Goal: Task Accomplishment & Management: Manage account settings

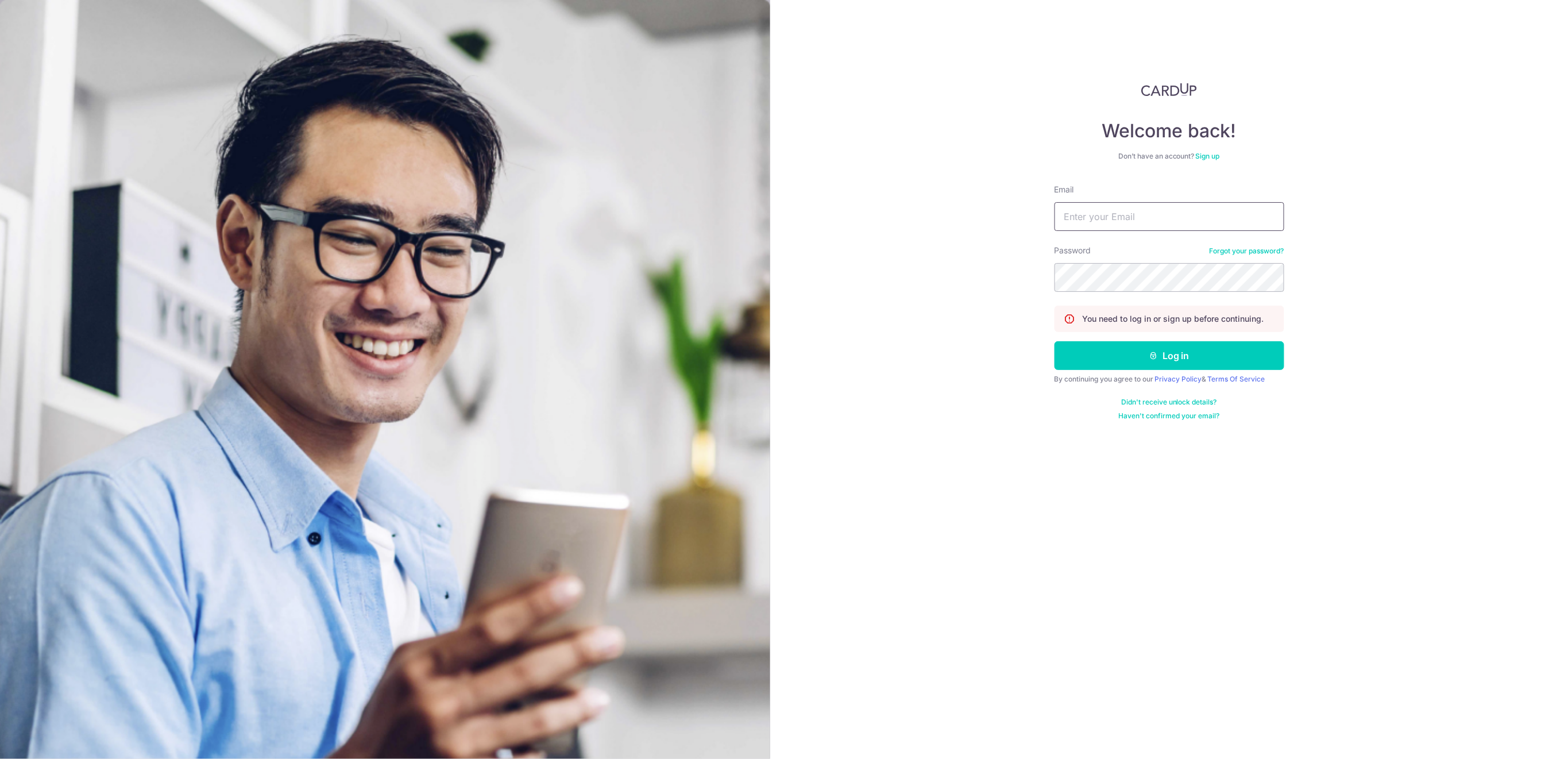
click at [1183, 218] on input "Email" at bounding box center [1168, 217] width 229 height 29
type input "[EMAIL_ADDRESS][DOMAIN_NAME]"
click at [1215, 345] on button "Log in" at bounding box center [1168, 355] width 229 height 29
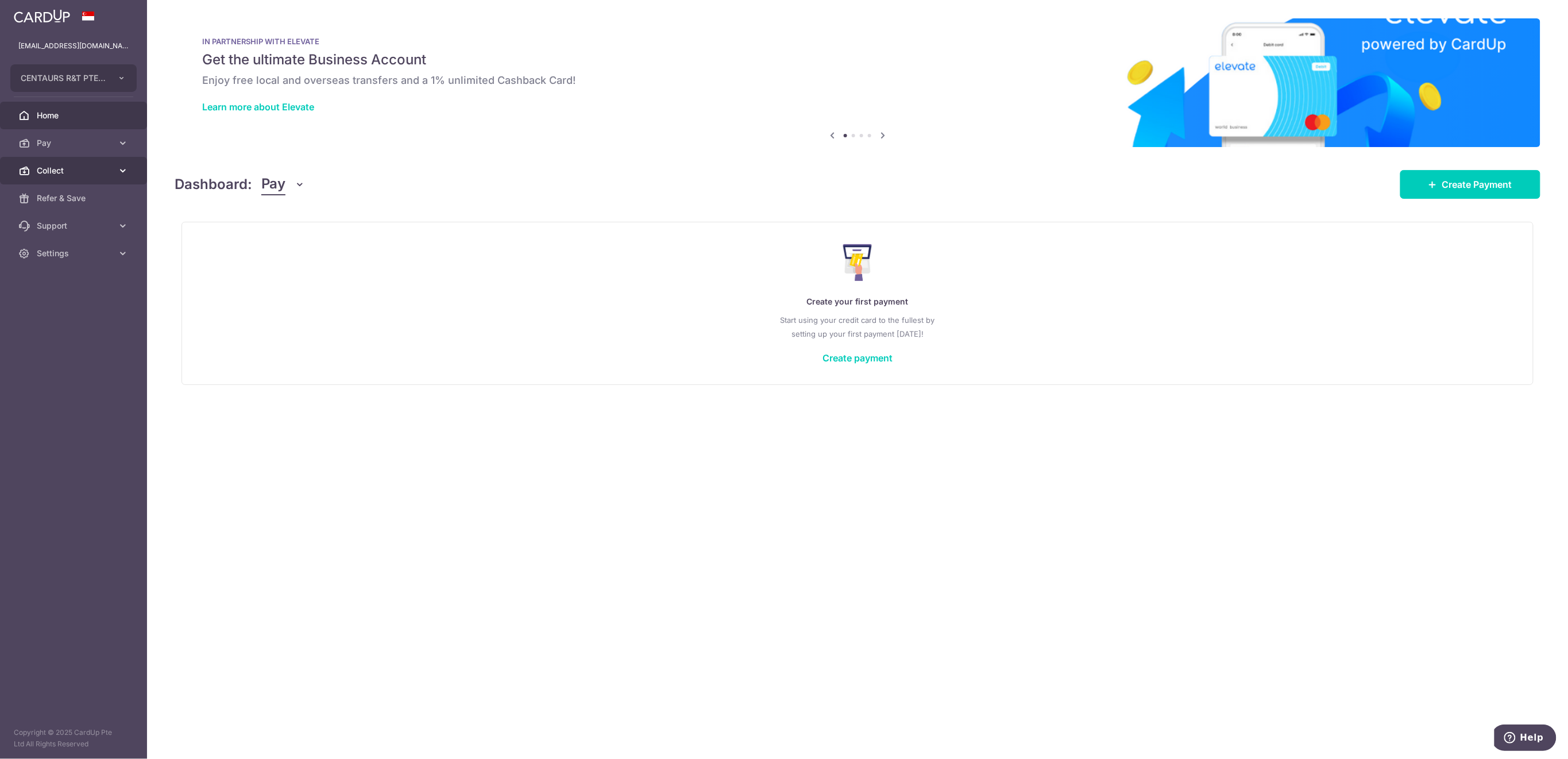
click at [66, 175] on span "Collect" at bounding box center [75, 170] width 76 height 12
click at [77, 258] on span "Payment Requests" at bounding box center [75, 253] width 76 height 12
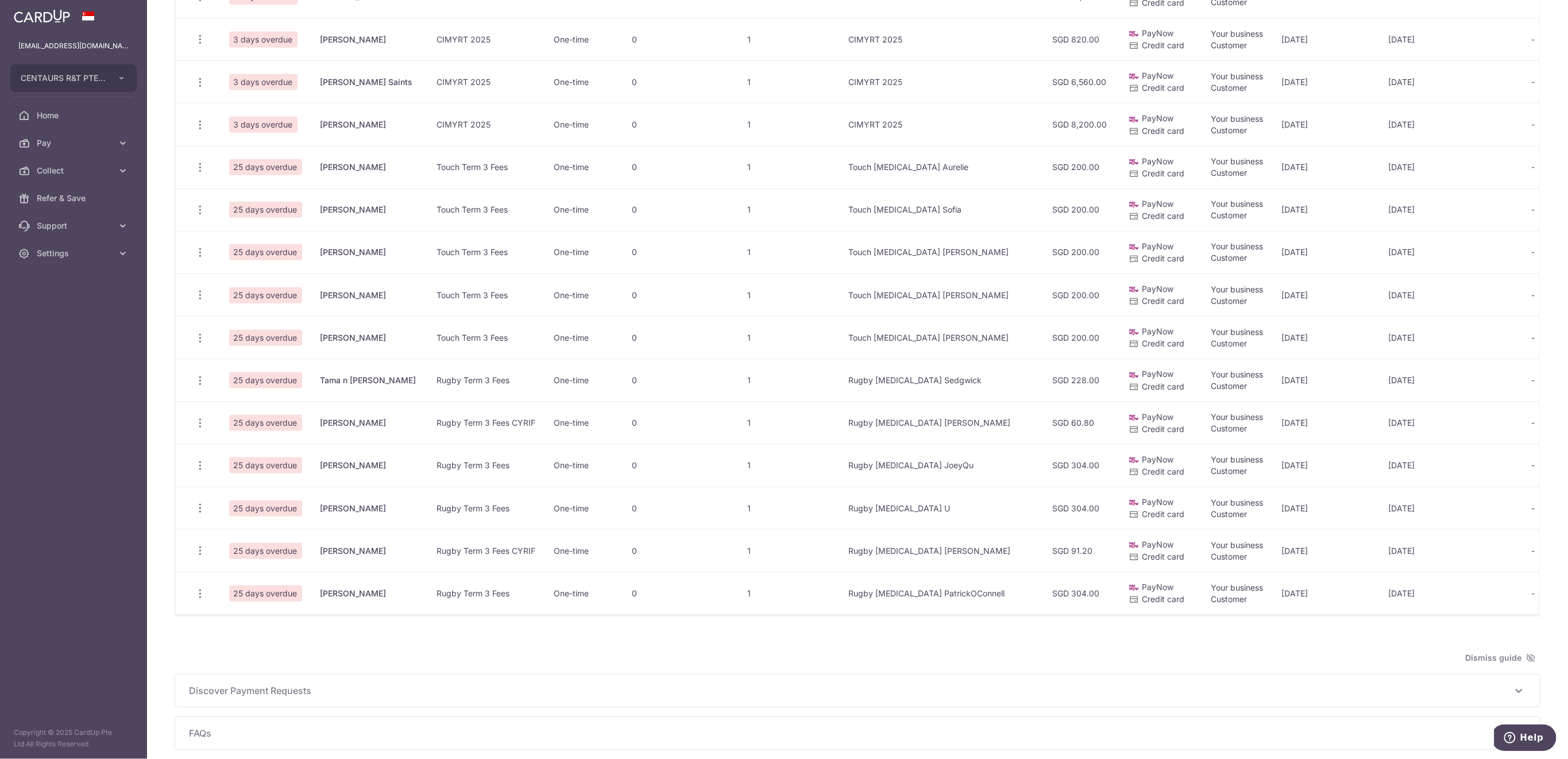
scroll to position [521, 0]
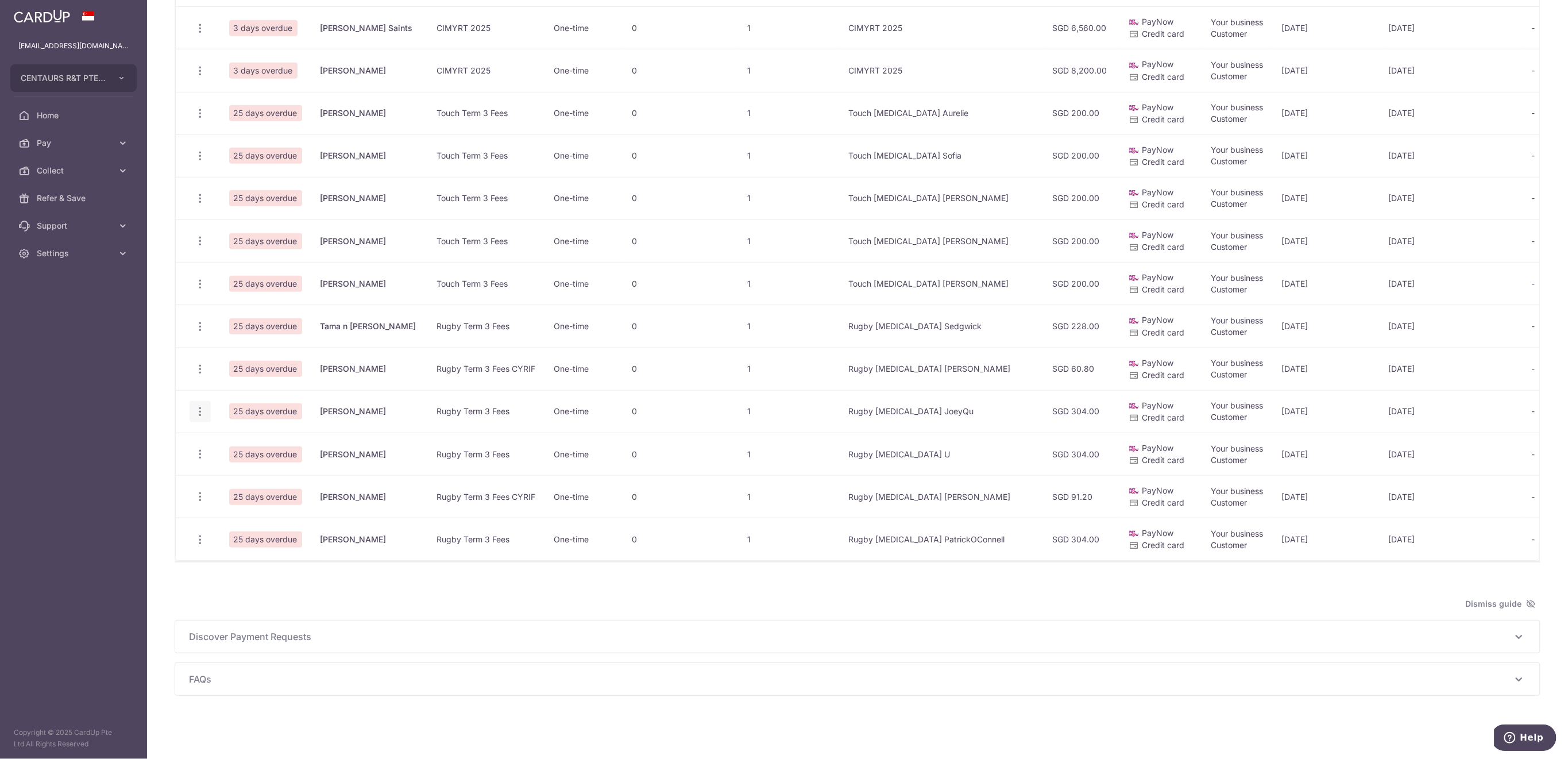
click at [198, 405] on icon "button" at bounding box center [199, 411] width 12 height 12
click at [257, 464] on span "Delete Request" at bounding box center [258, 471] width 73 height 14
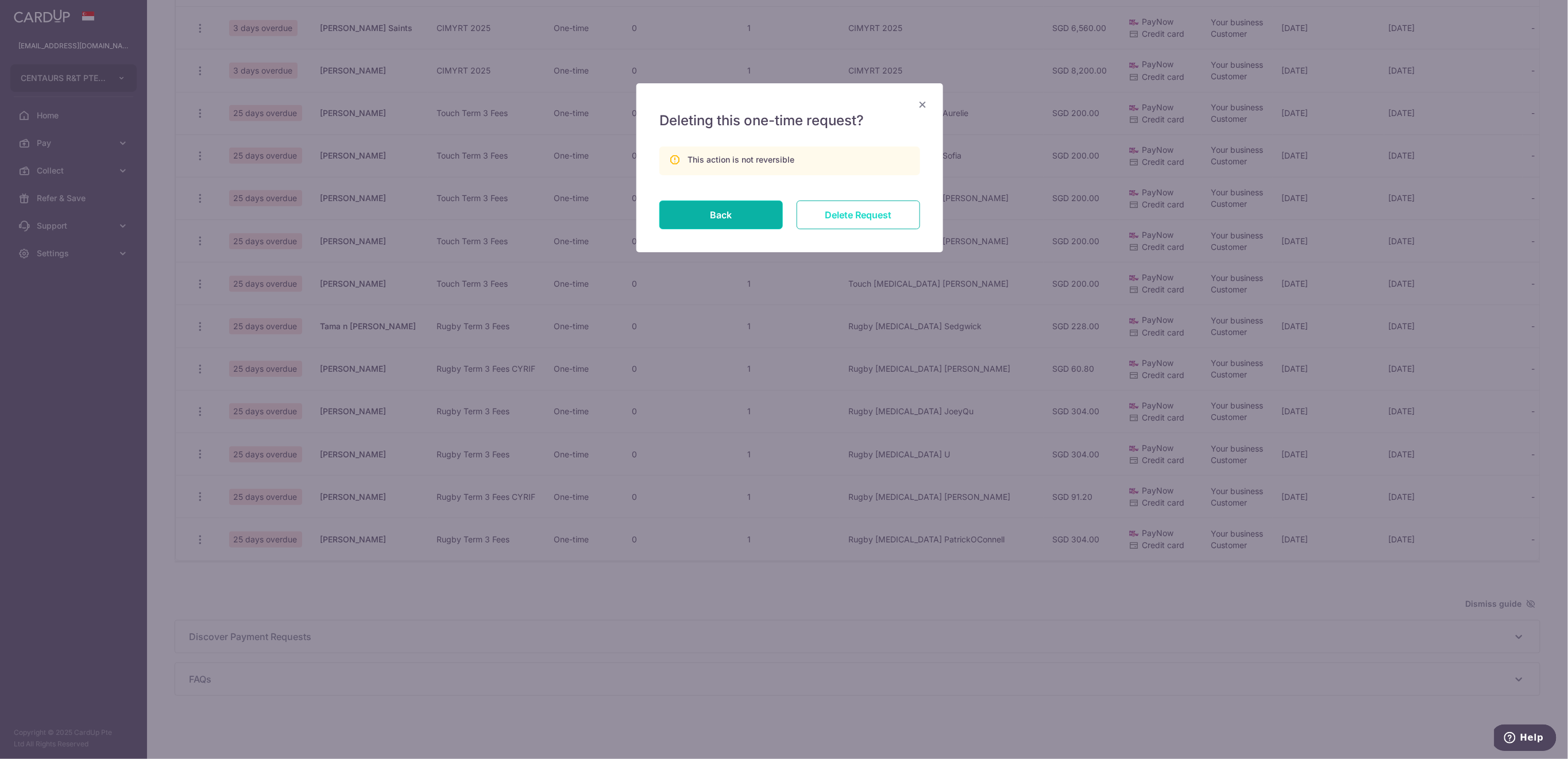
click at [876, 208] on input "Delete Request" at bounding box center [858, 215] width 123 height 29
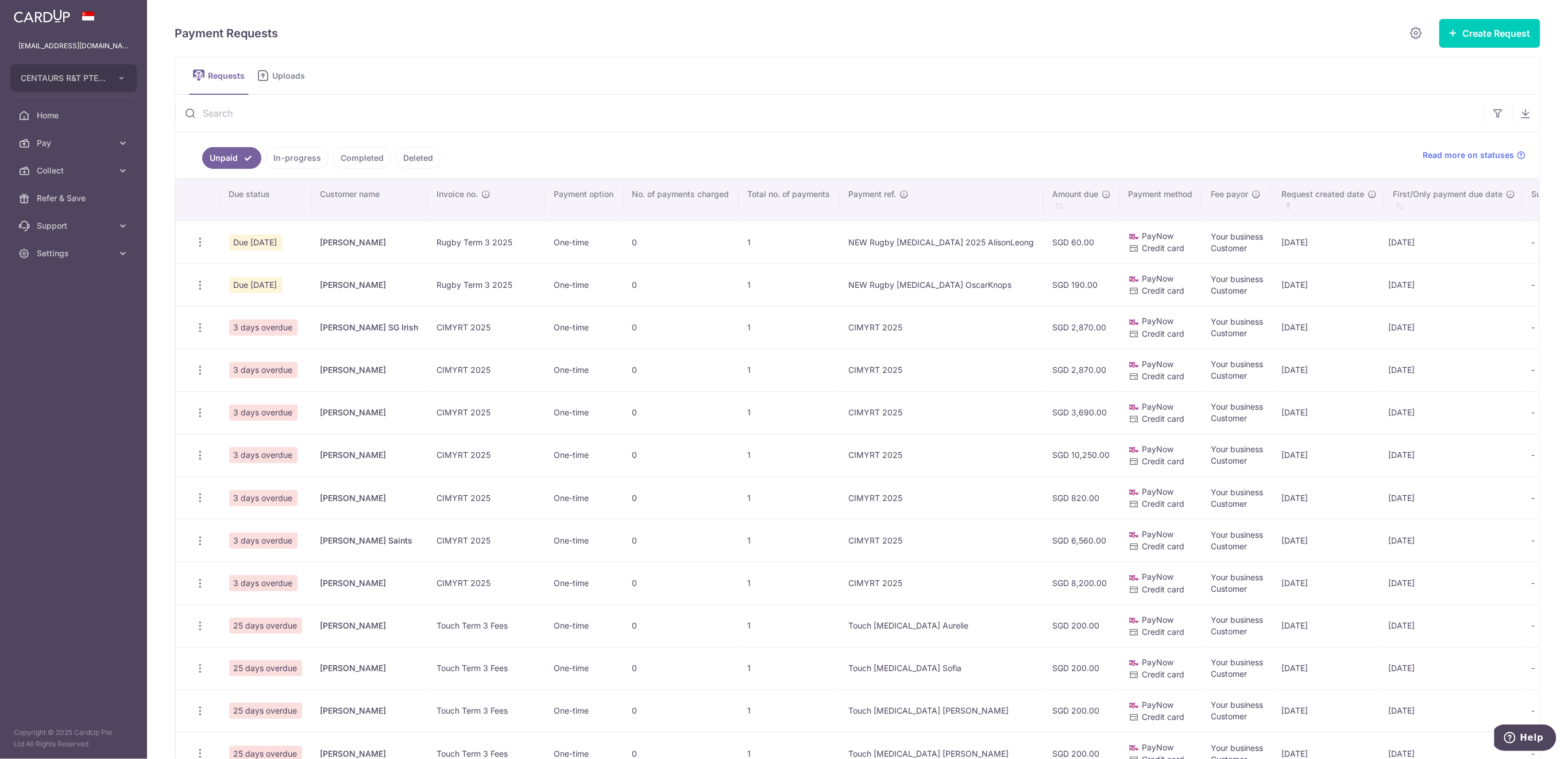
scroll to position [229, 0]
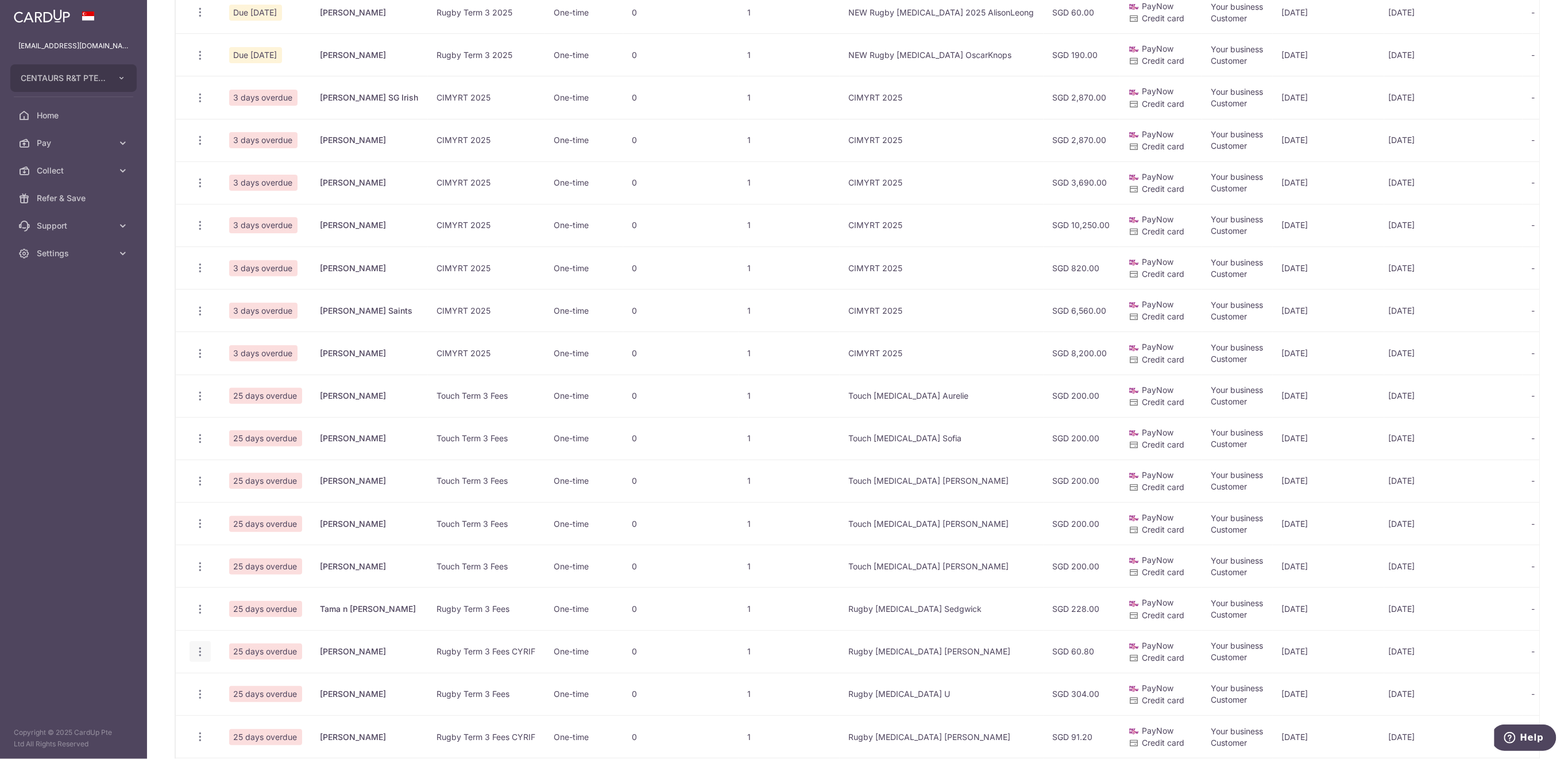
click at [198, 650] on icon "button" at bounding box center [199, 651] width 12 height 12
click at [244, 713] on span "Delete Request" at bounding box center [258, 710] width 73 height 14
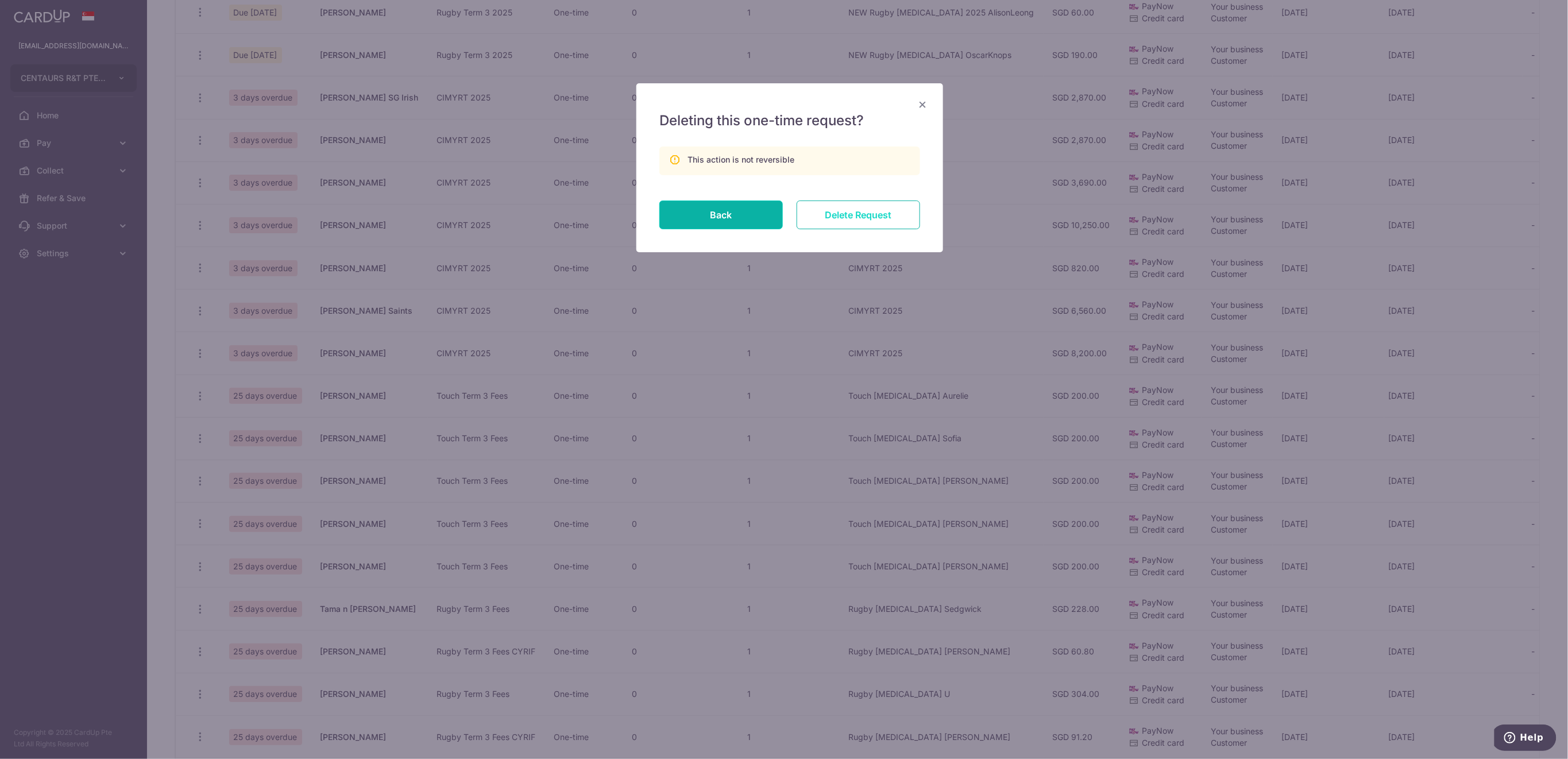
click at [869, 212] on input "Delete Request" at bounding box center [858, 215] width 123 height 29
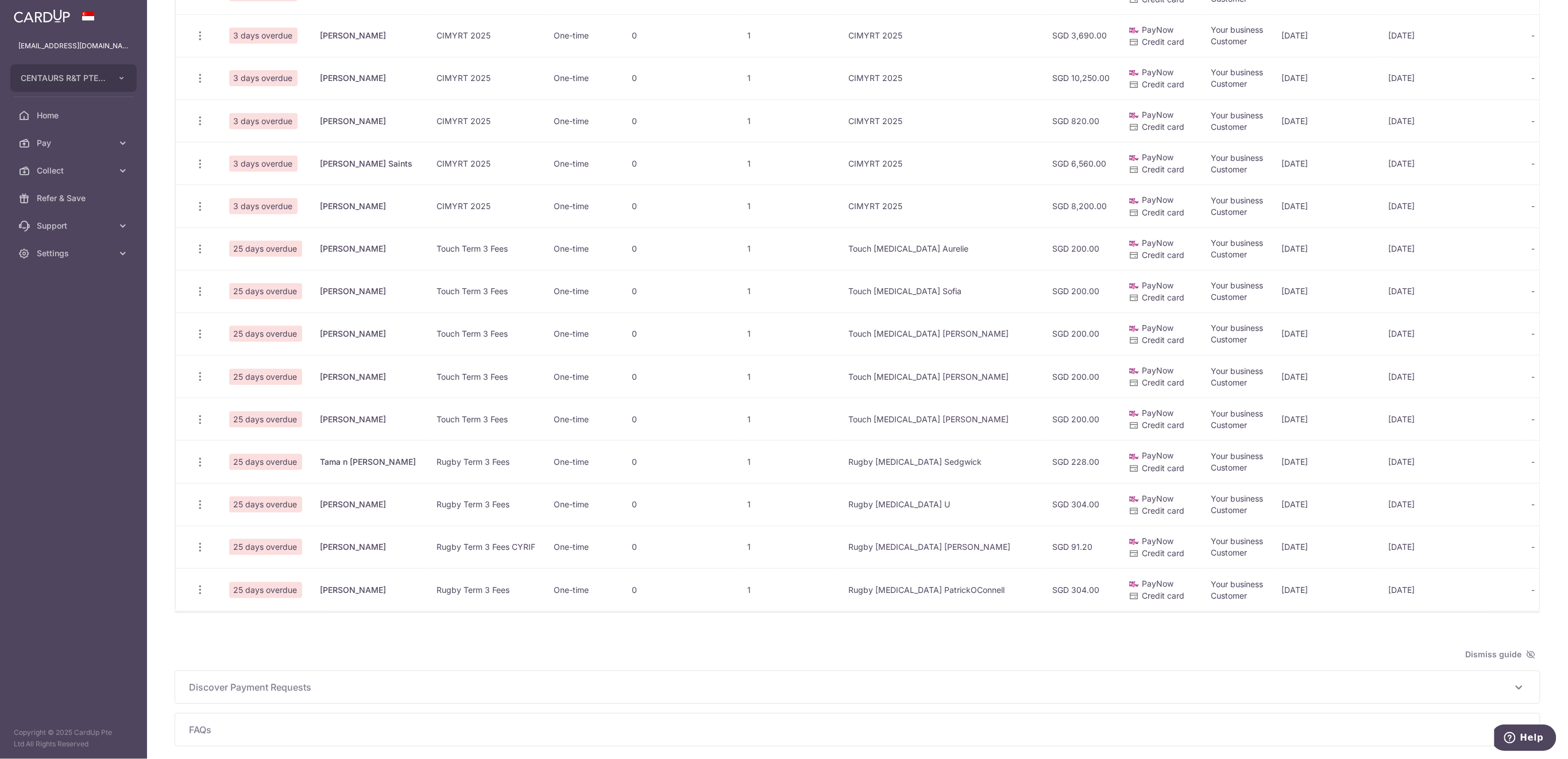
scroll to position [383, 0]
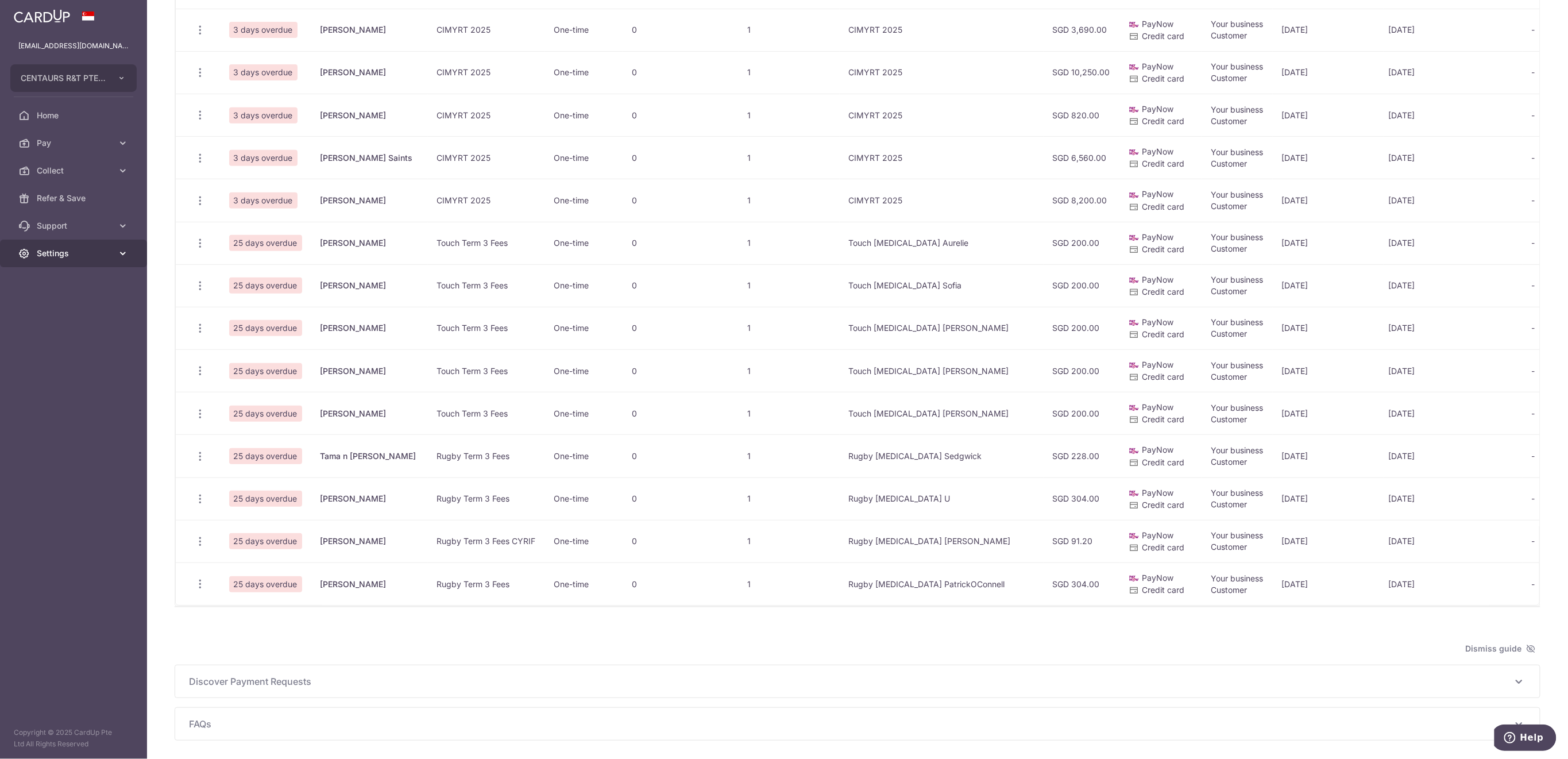
click at [99, 259] on link "Settings" at bounding box center [73, 253] width 147 height 27
click at [79, 305] on span "Logout" at bounding box center [75, 308] width 76 height 12
